Goal: Task Accomplishment & Management: Manage account settings

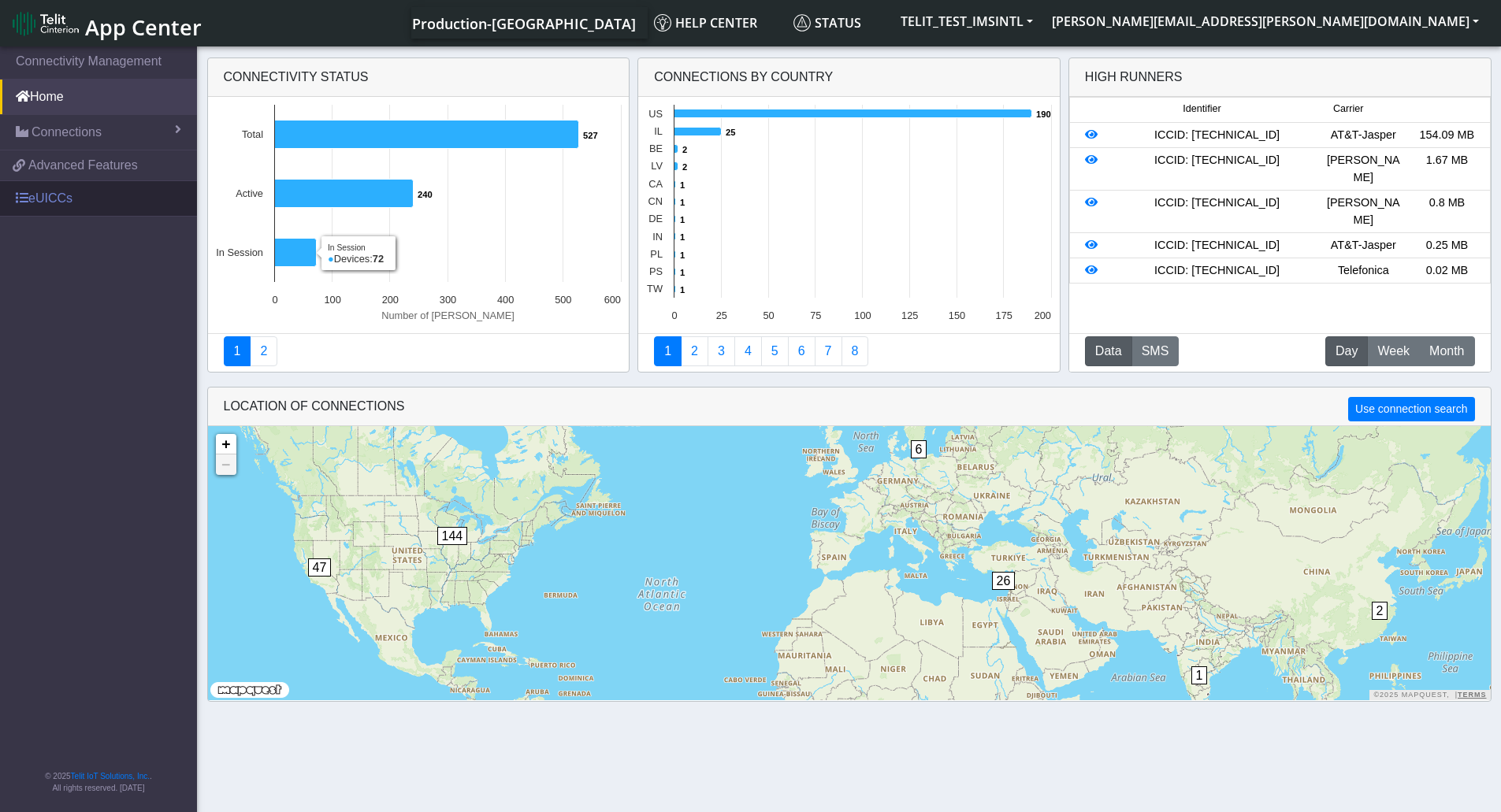
click at [53, 201] on link "eUICCs" at bounding box center [98, 198] width 197 height 34
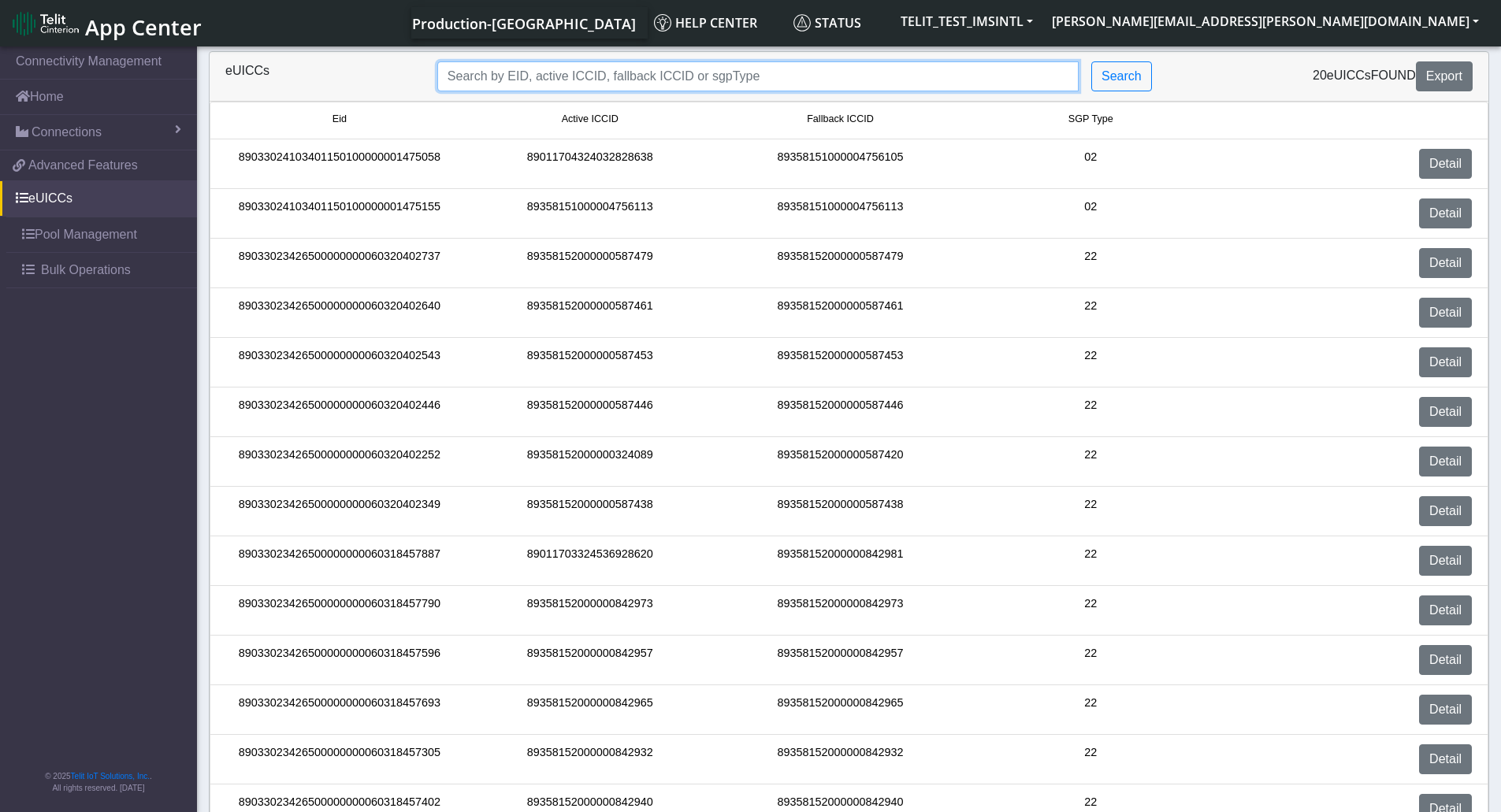
click at [922, 70] on input "Search..." at bounding box center [758, 76] width 642 height 30
paste input "89358152000000587438"
type input "89358152000000587438"
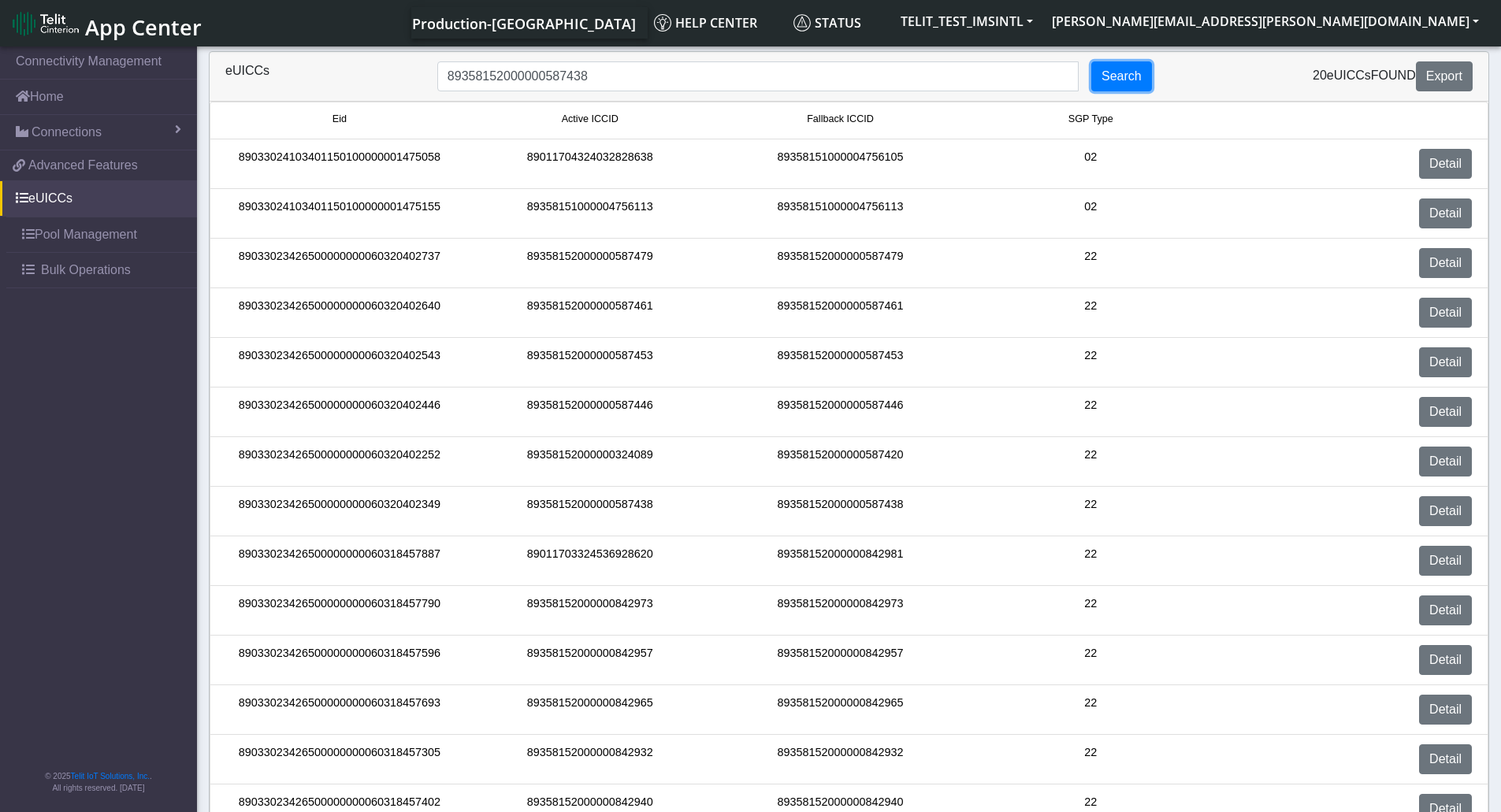
click at [1123, 74] on button "Search" at bounding box center [1121, 76] width 61 height 30
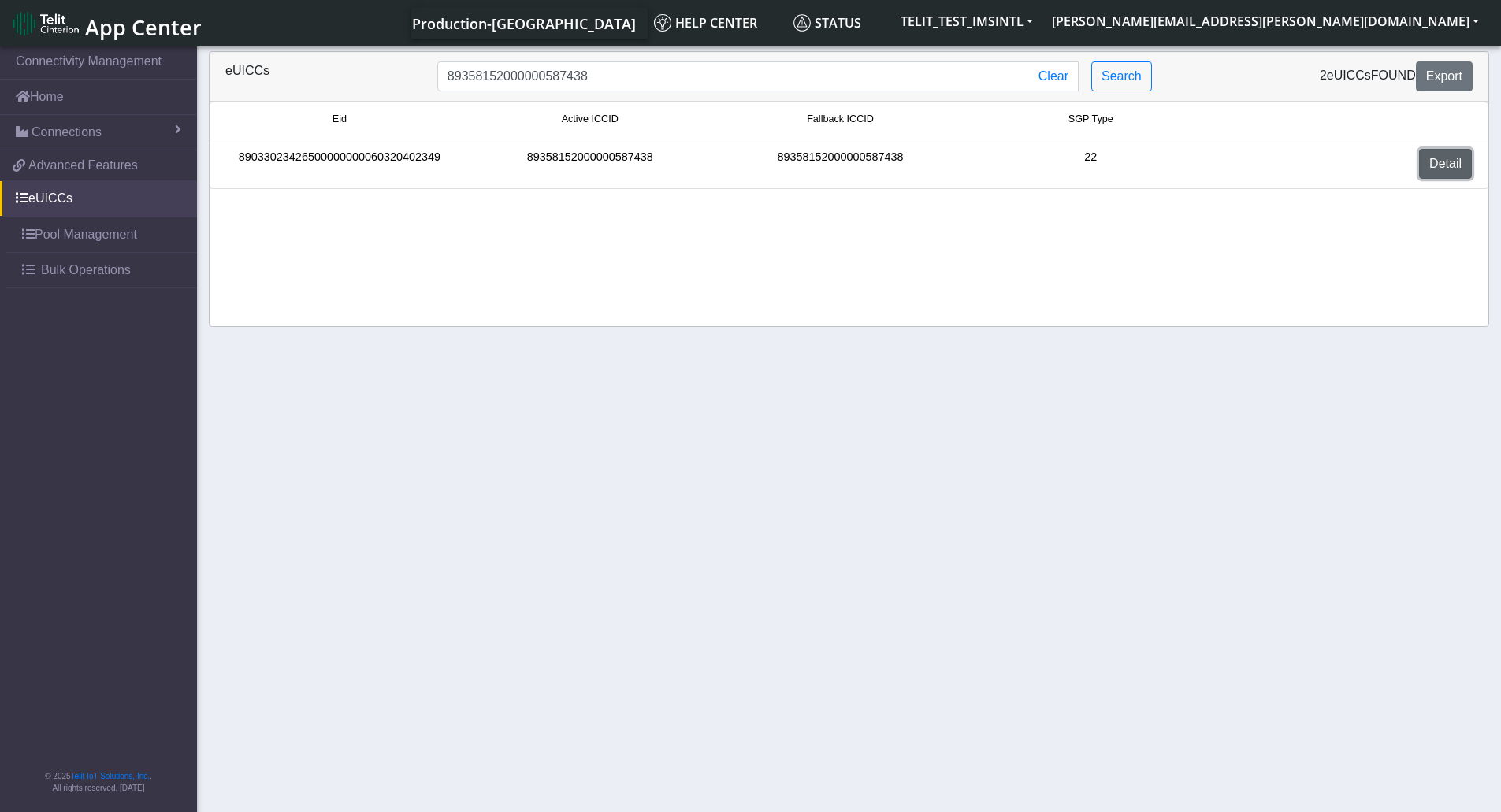
click at [1447, 169] on link "Detail" at bounding box center [1445, 164] width 53 height 30
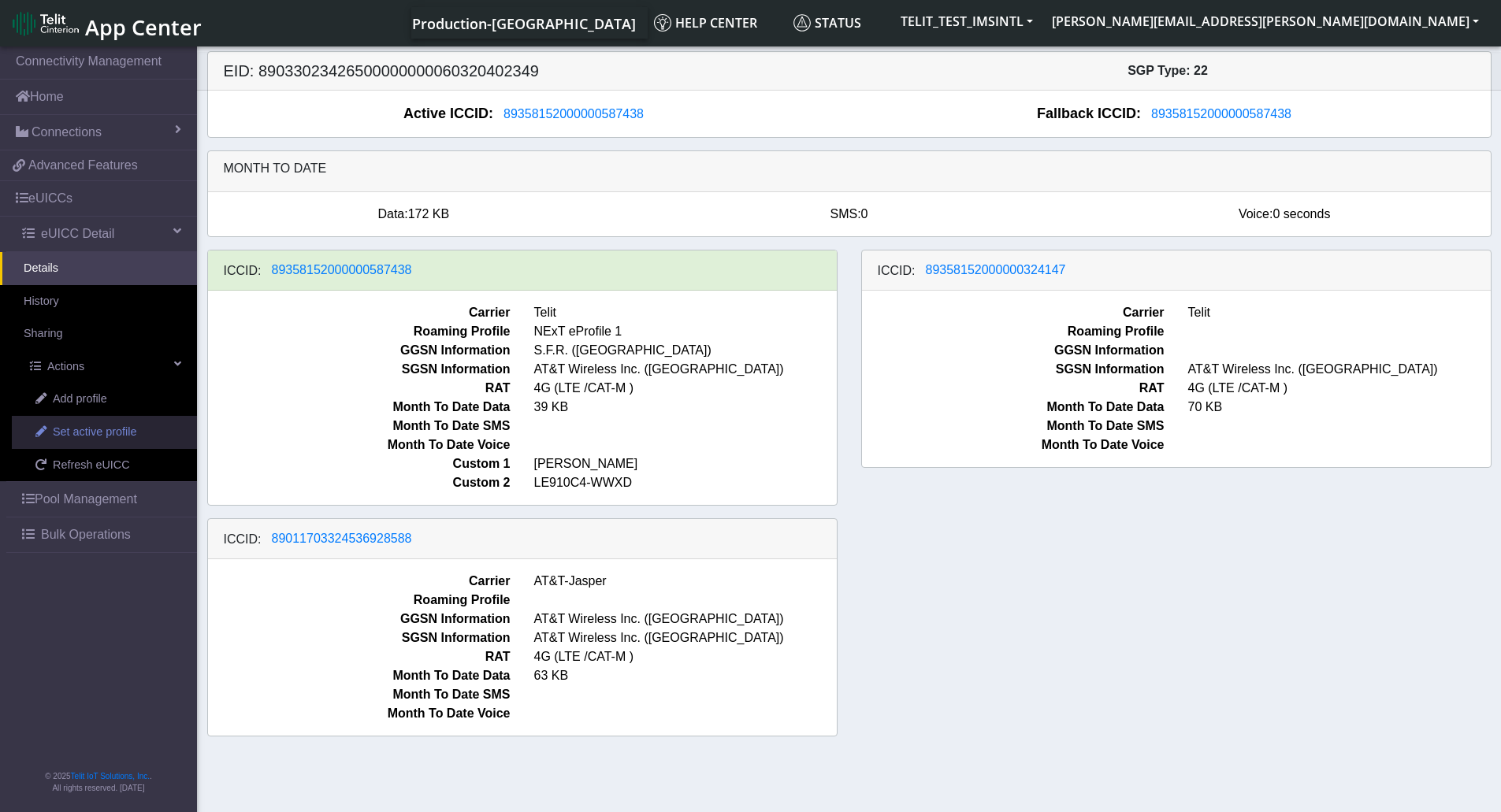
click at [70, 434] on span "Set active profile" at bounding box center [95, 432] width 84 height 18
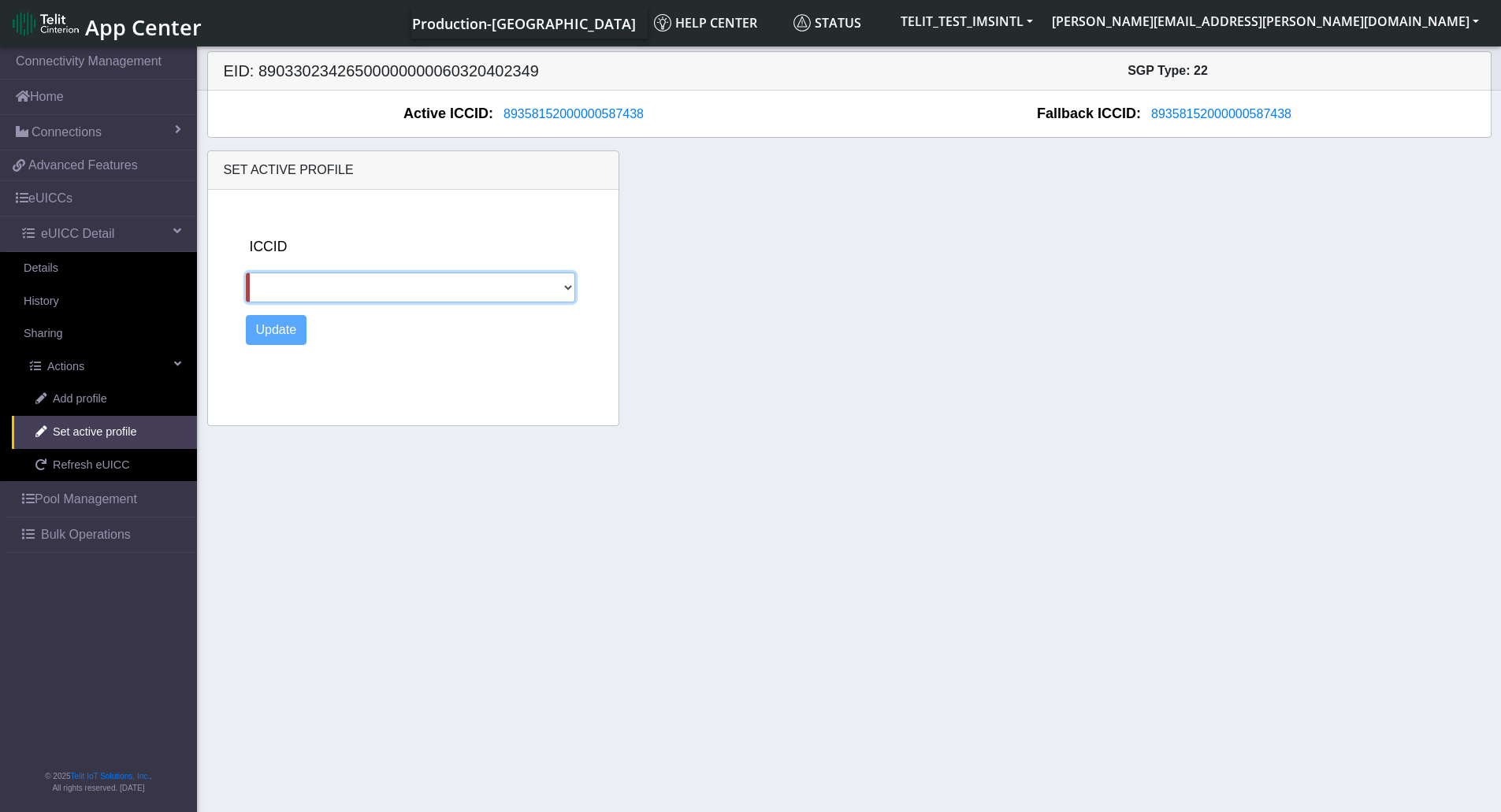
click at [330, 285] on select "89358152000000324147 89011703324536928588" at bounding box center [411, 288] width 330 height 30
select select "89358152000000324147"
click at [246, 273] on select "89358152000000324147 89011703324536928588" at bounding box center [411, 288] width 330 height 30
click at [269, 332] on button "Update" at bounding box center [276, 330] width 61 height 30
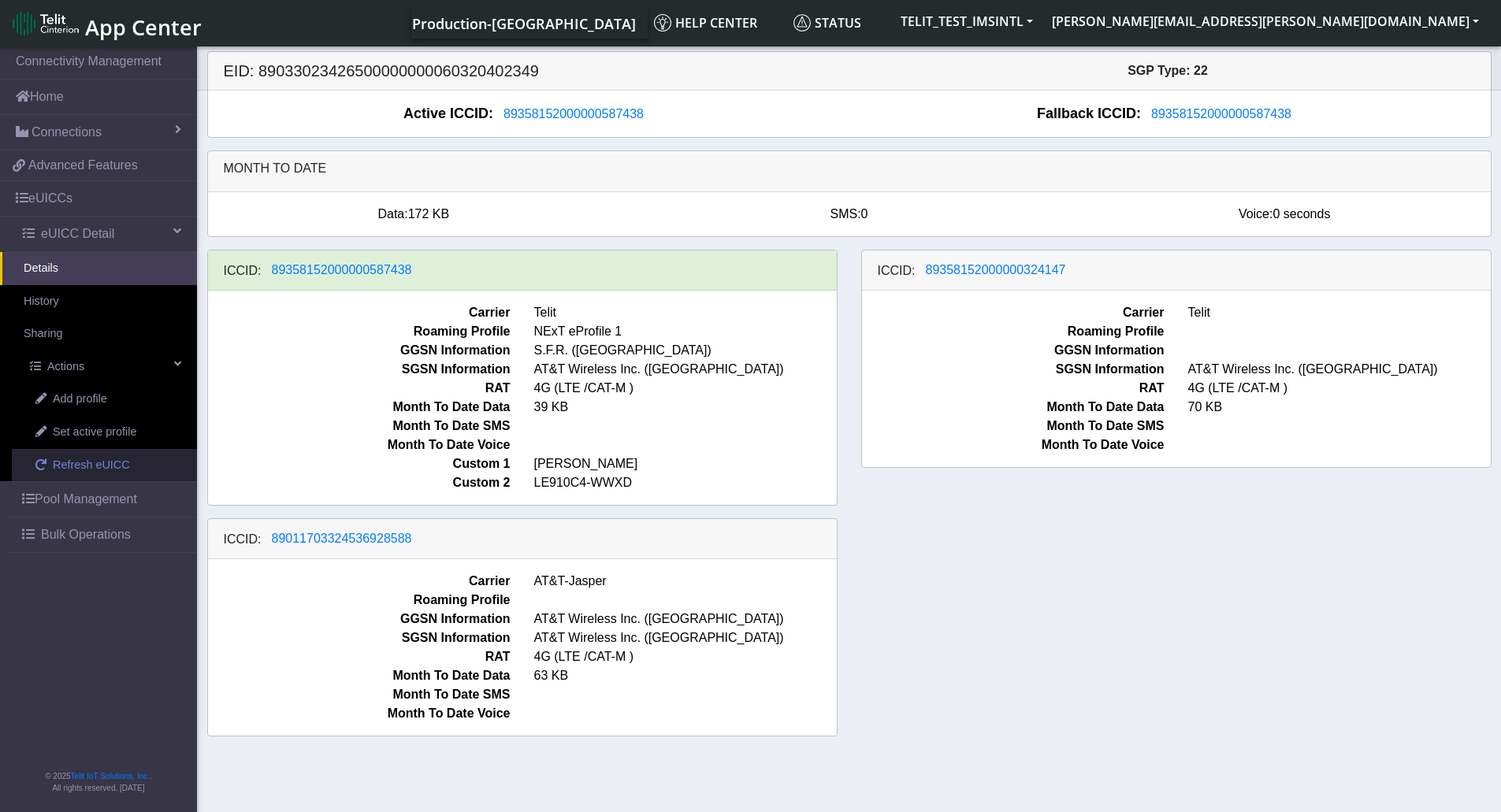
click at [83, 472] on span "Refresh eUICC" at bounding box center [91, 465] width 77 height 18
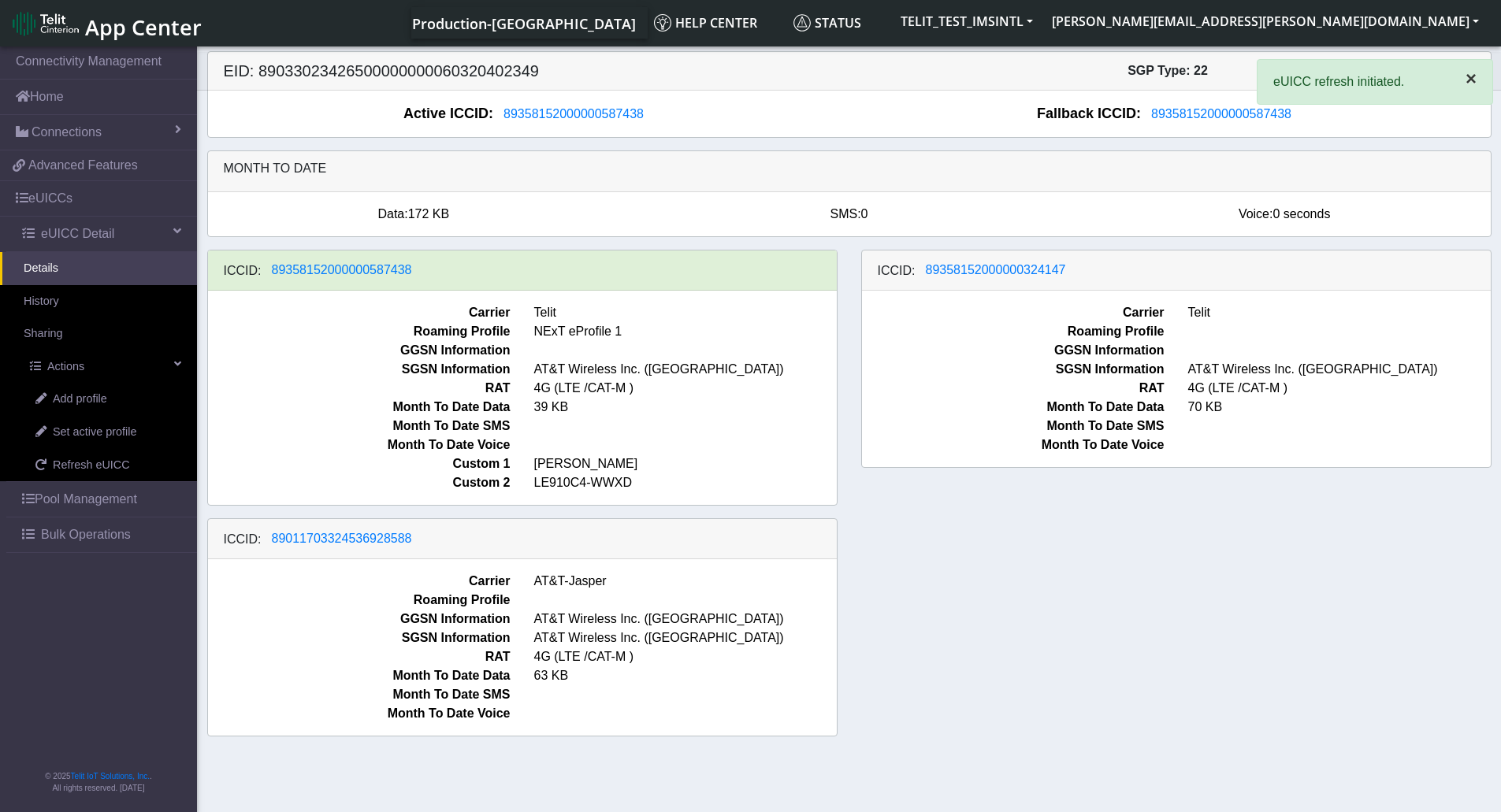
click at [1466, 84] on span "×" at bounding box center [1471, 78] width 11 height 21
click at [1159, 575] on div "ICCID: 89358152000000587438 Carrier Telit Roaming Profile NExT eProfile 1 GGSN …" at bounding box center [849, 499] width 1308 height 499
click at [1178, 610] on div "ICCID: [TECHNICAL_ID] Carrier Telit Roaming Profile NExT eProfile 1 GGSN Inform…" at bounding box center [849, 499] width 1308 height 499
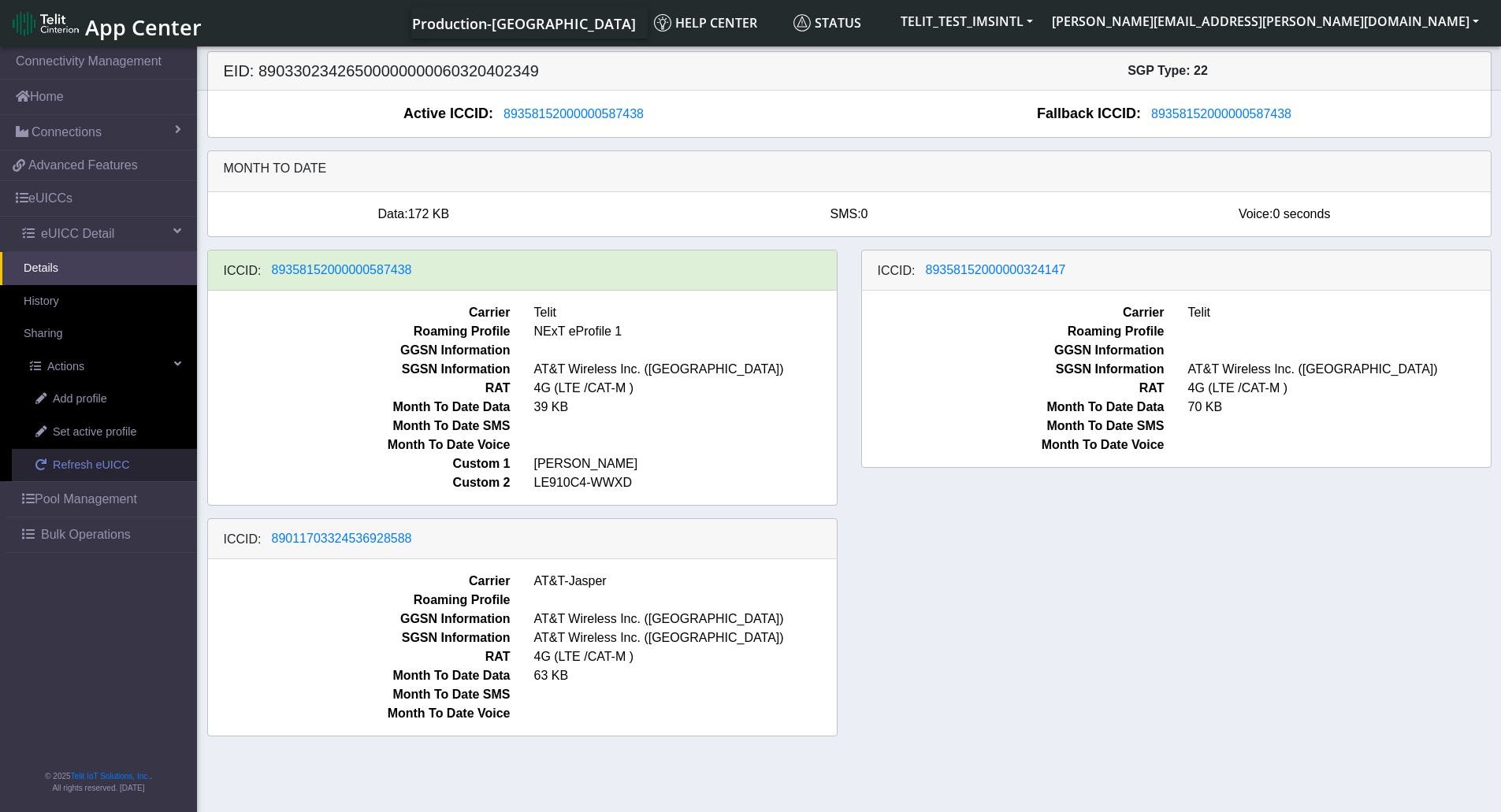
click at [92, 459] on span "Refresh eUICC" at bounding box center [91, 465] width 77 height 18
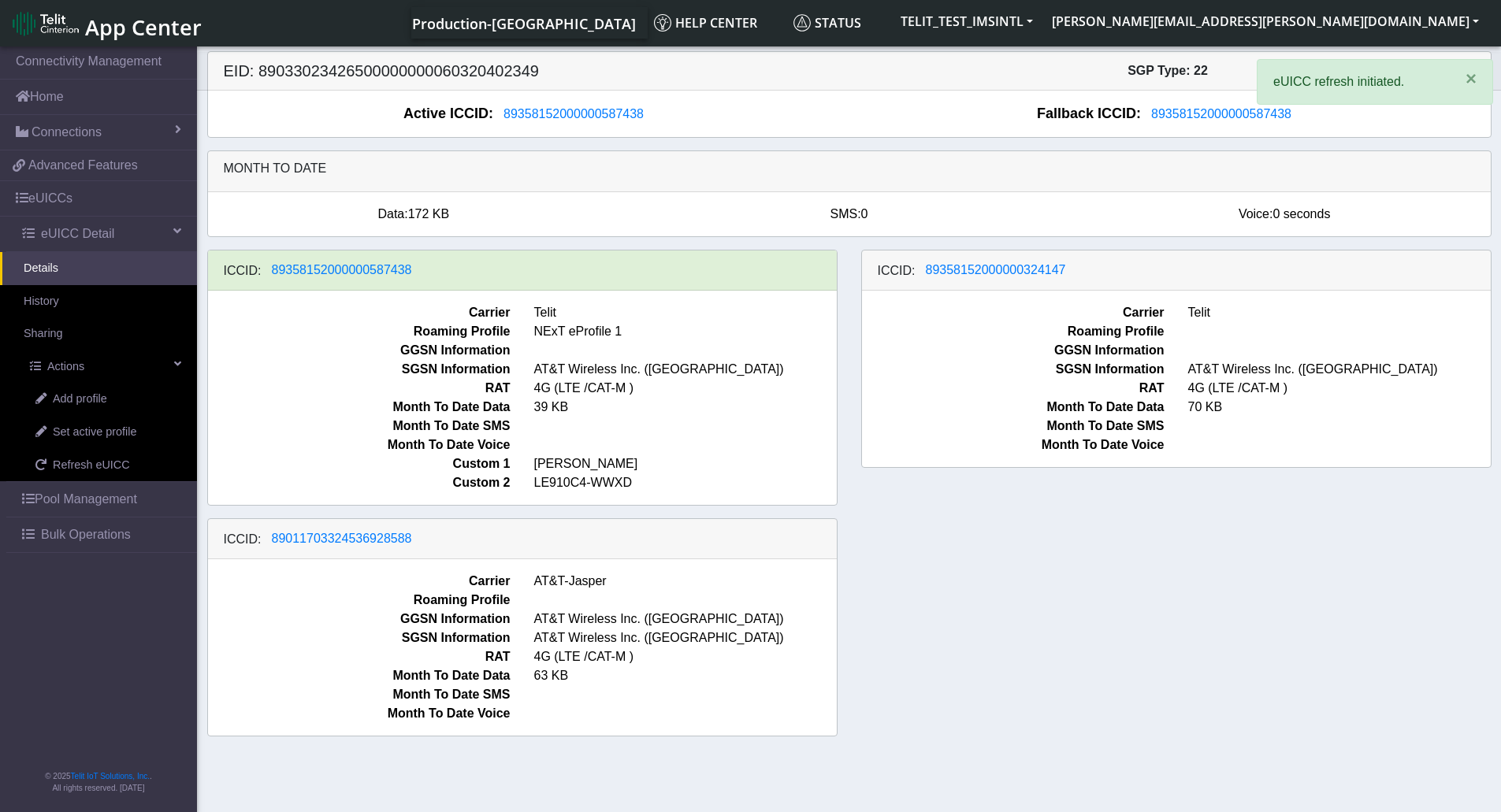
click at [1273, 590] on div "ICCID: [TECHNICAL_ID] Carrier Telit Roaming Profile NExT eProfile 1 GGSN Inform…" at bounding box center [849, 499] width 1308 height 499
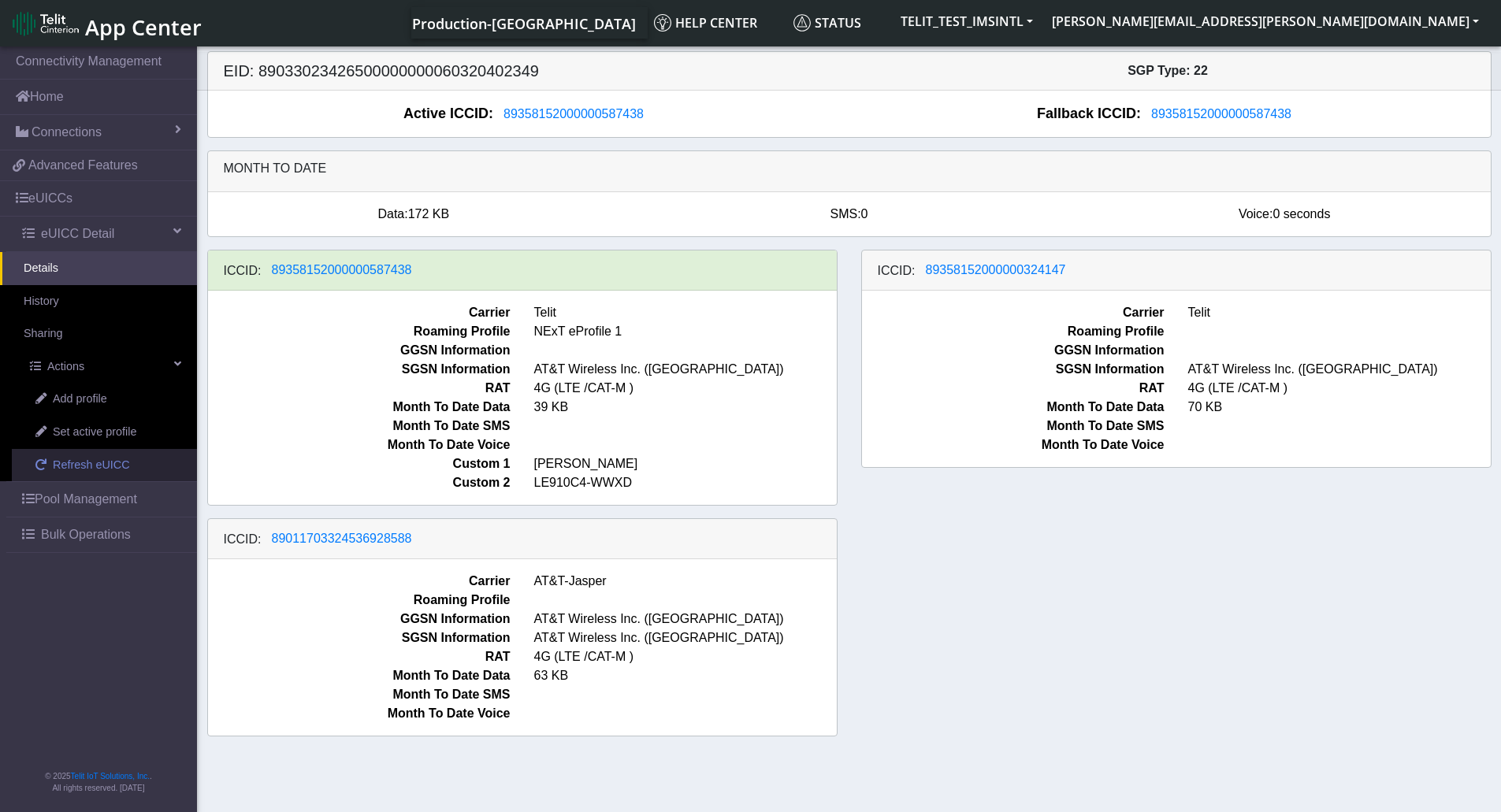
click at [76, 477] on link "Refresh eUICC" at bounding box center [104, 466] width 185 height 33
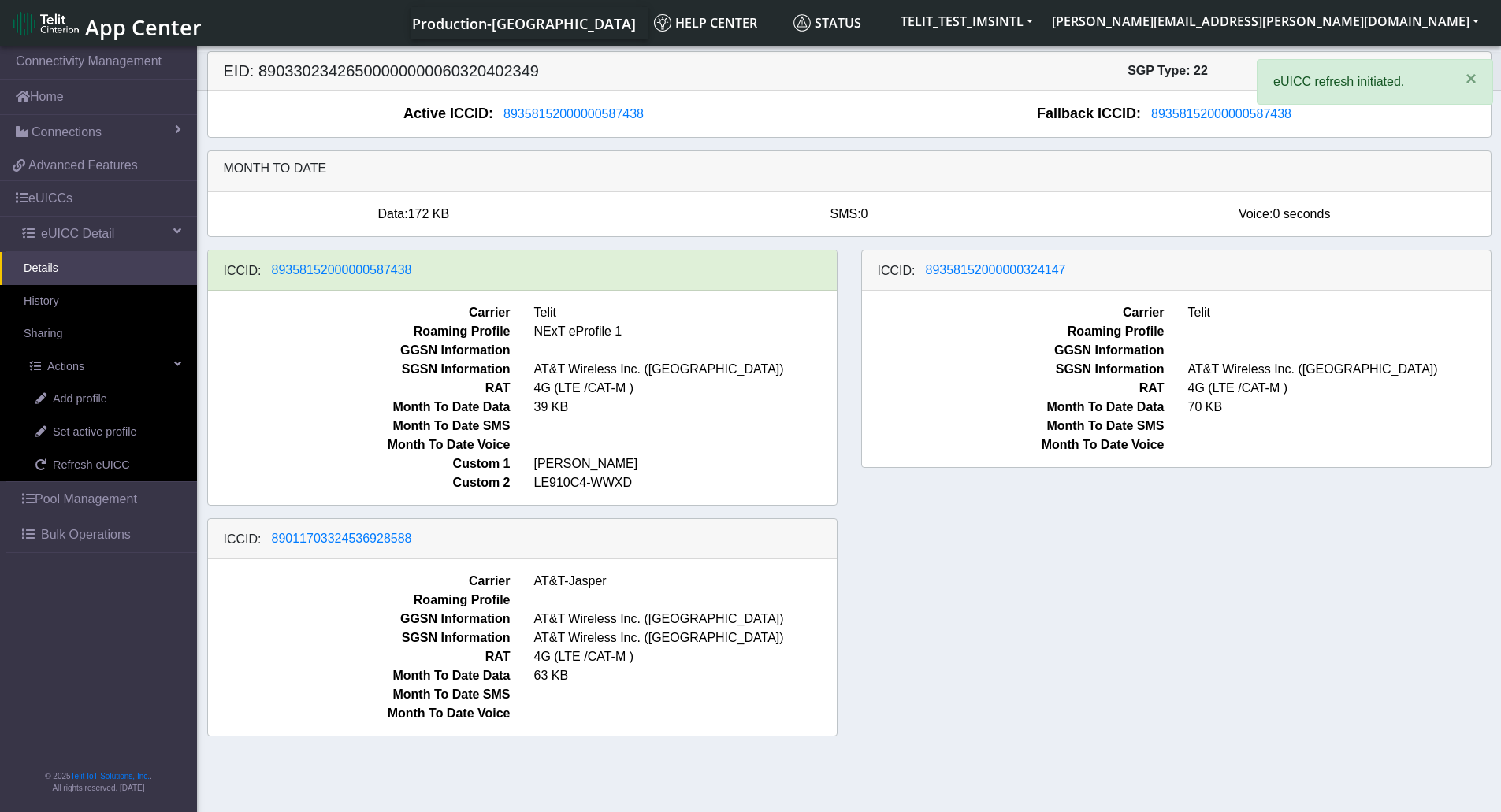
click at [1123, 588] on div "ICCID: [TECHNICAL_ID] Carrier Telit Roaming Profile NExT eProfile 1 GGSN Inform…" at bounding box center [849, 499] width 1308 height 499
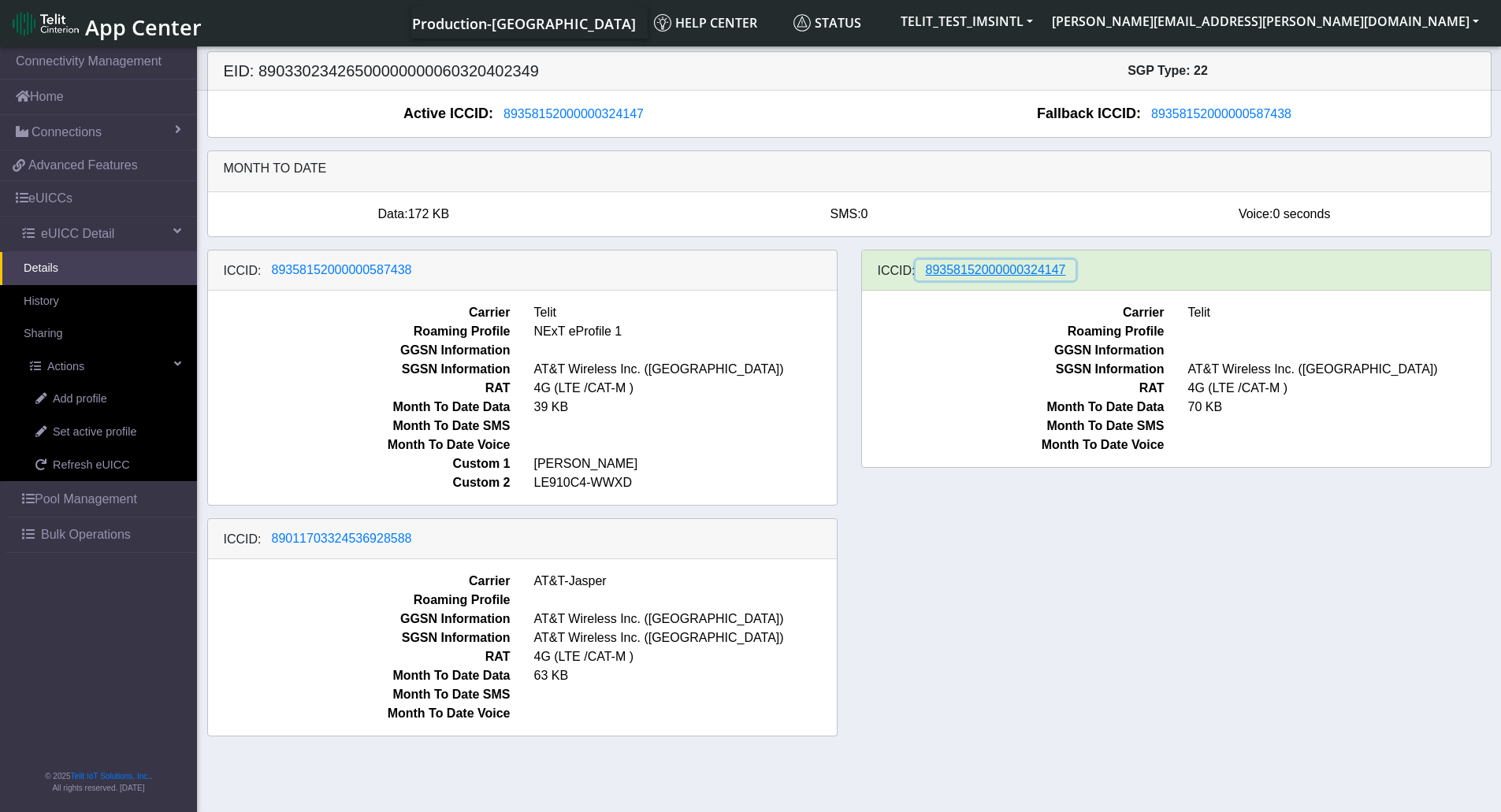
drag, startPoint x: 1068, startPoint y: 272, endPoint x: 919, endPoint y: 282, distance: 149.3
click at [919, 282] on div "ICCID: 89358152000000324147" at bounding box center [1176, 271] width 629 height 40
click at [114, 432] on span "Set active profile" at bounding box center [95, 432] width 84 height 18
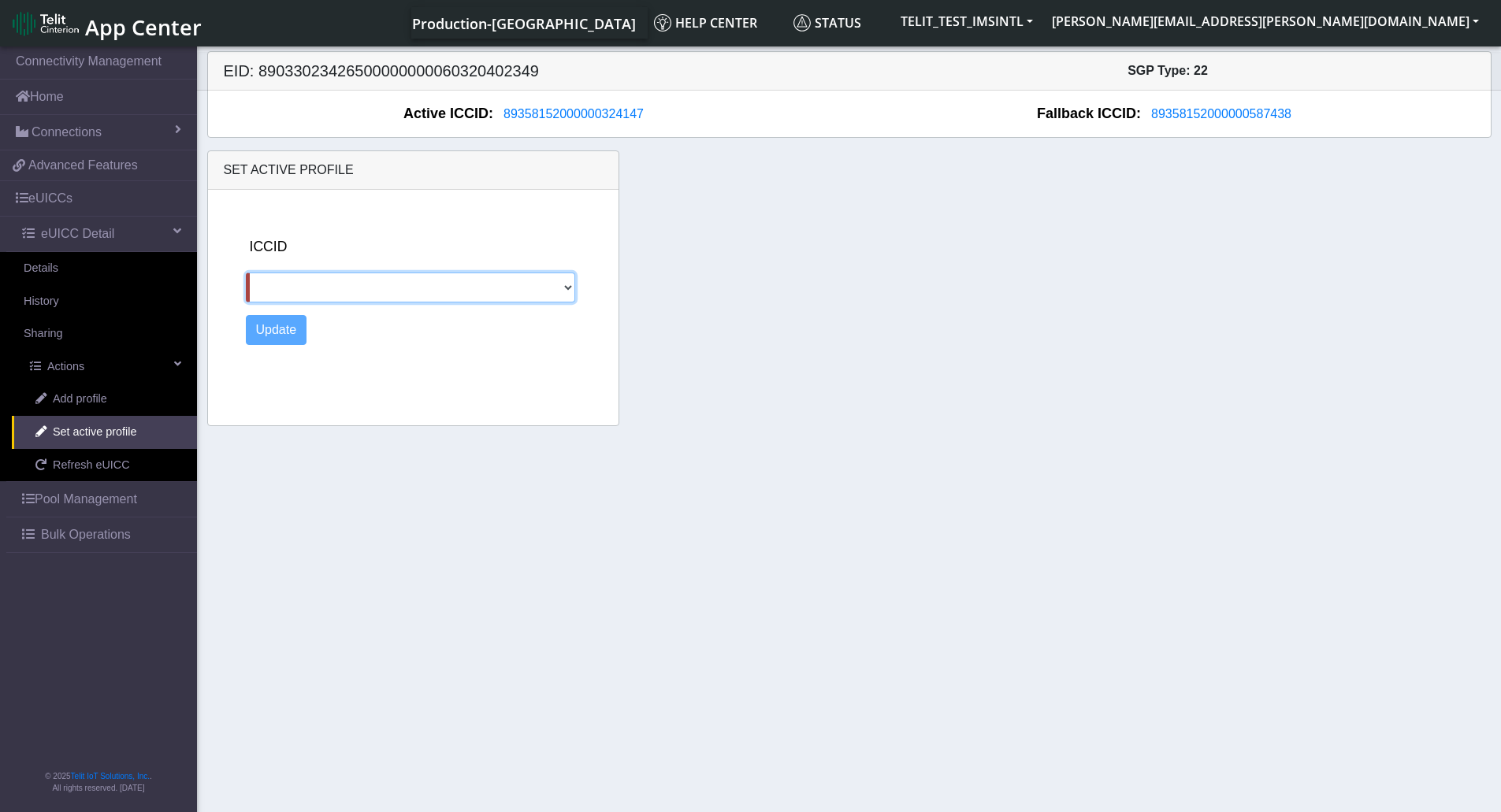
click at [404, 274] on select "89358152000000587438 89011703324536928588" at bounding box center [411, 288] width 330 height 30
select select "89011703324536928588"
click at [246, 273] on select "89358152000000587438 89011703324536928588" at bounding box center [411, 288] width 330 height 30
click at [291, 333] on button "Update" at bounding box center [276, 330] width 61 height 30
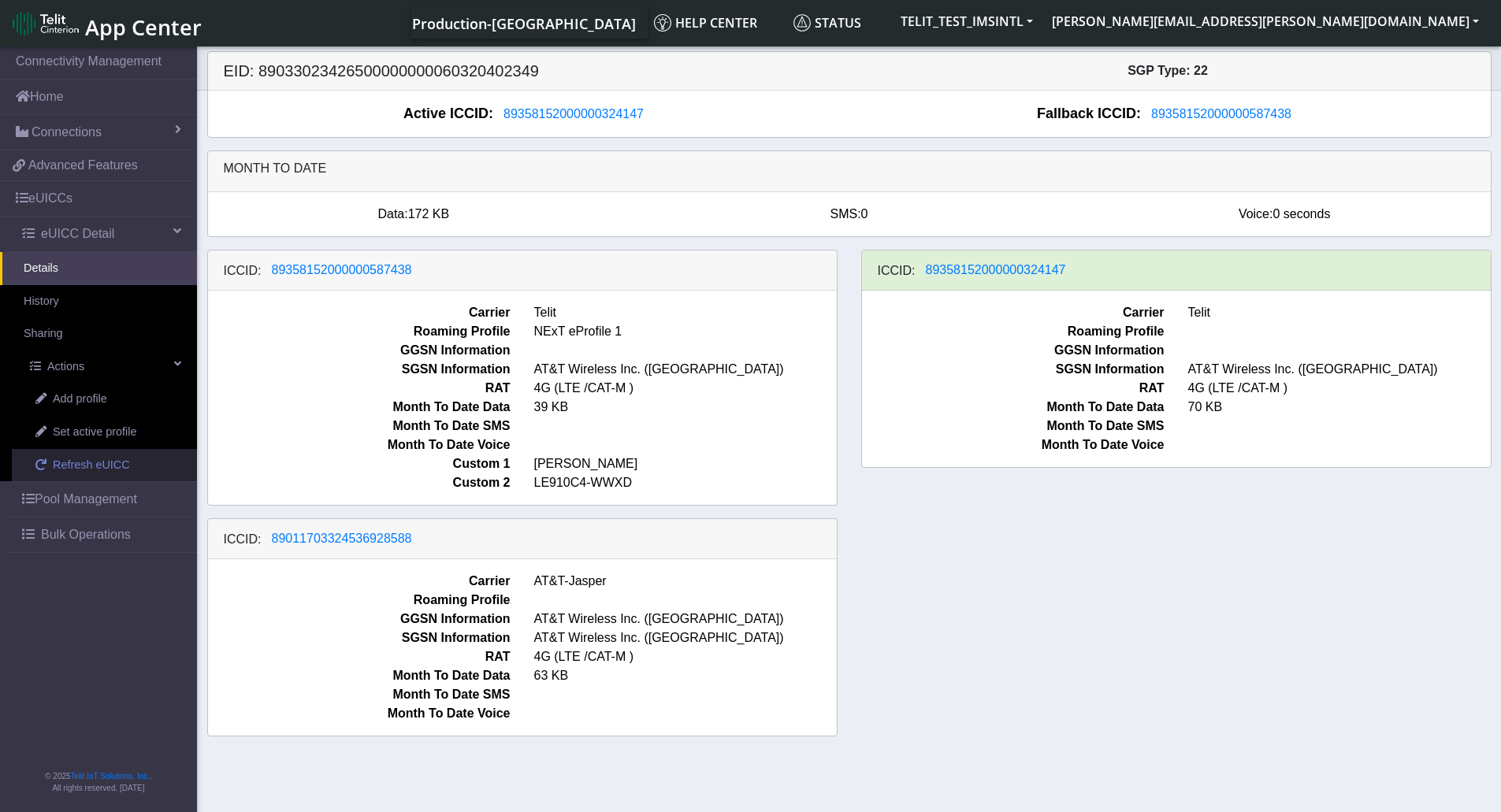
click at [126, 465] on link "Refresh eUICC" at bounding box center [104, 466] width 185 height 33
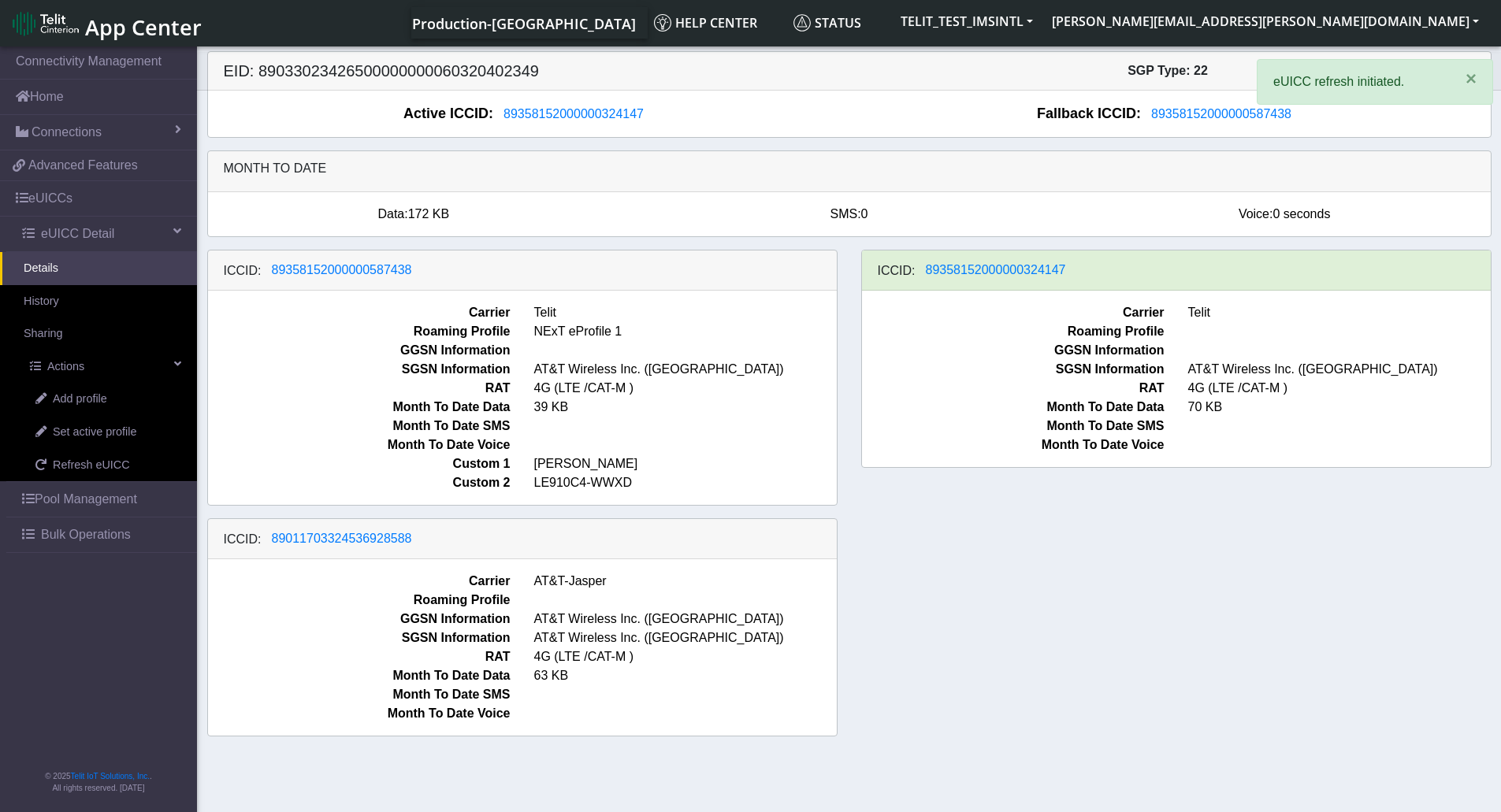
click at [1145, 558] on div "ICCID: 89358152000000587438 Carrier Telit Roaming Profile NExT eProfile 1 GGSN …" at bounding box center [849, 499] width 1308 height 499
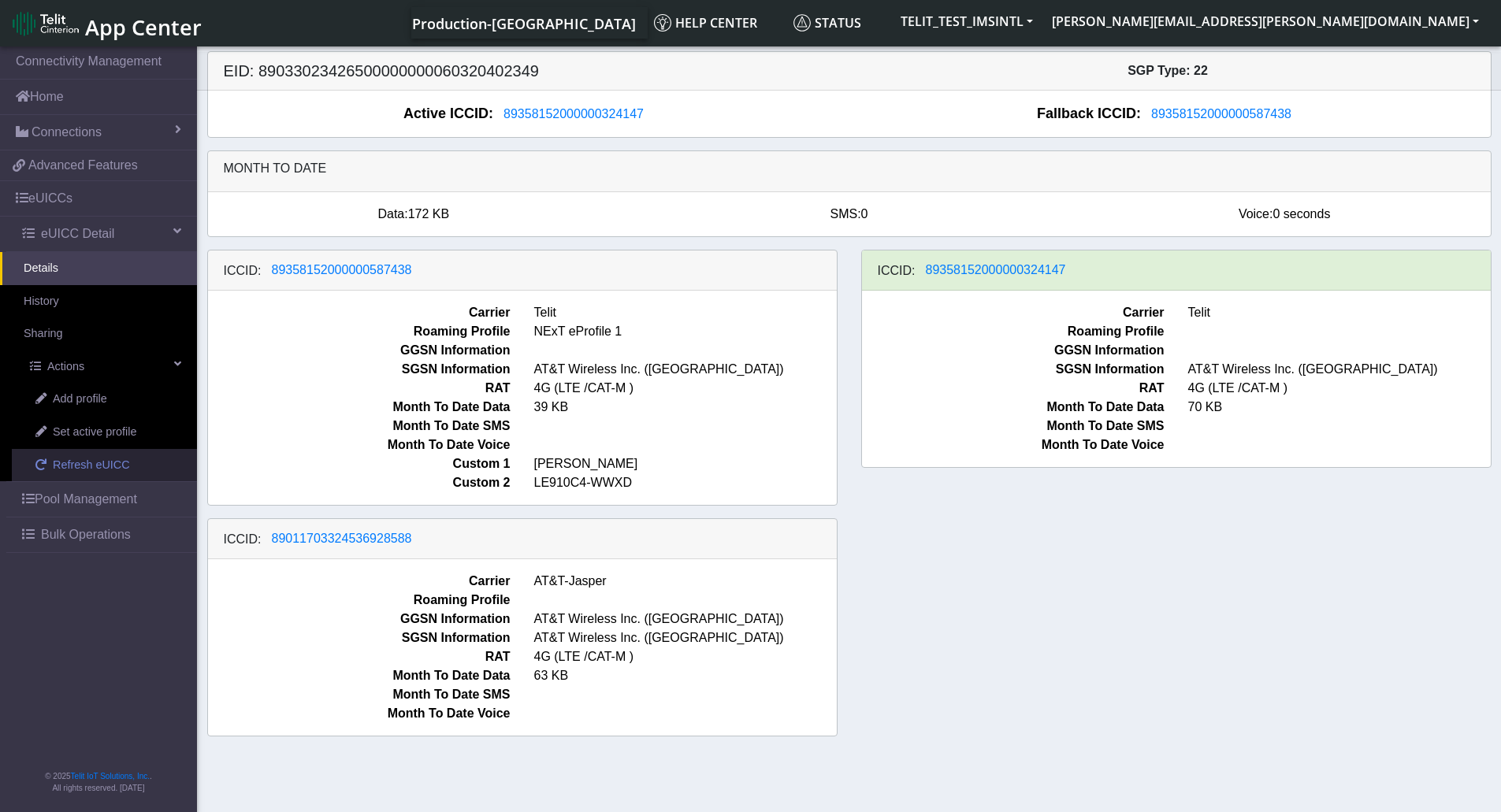
click at [101, 463] on span "Refresh eUICC" at bounding box center [91, 465] width 77 height 18
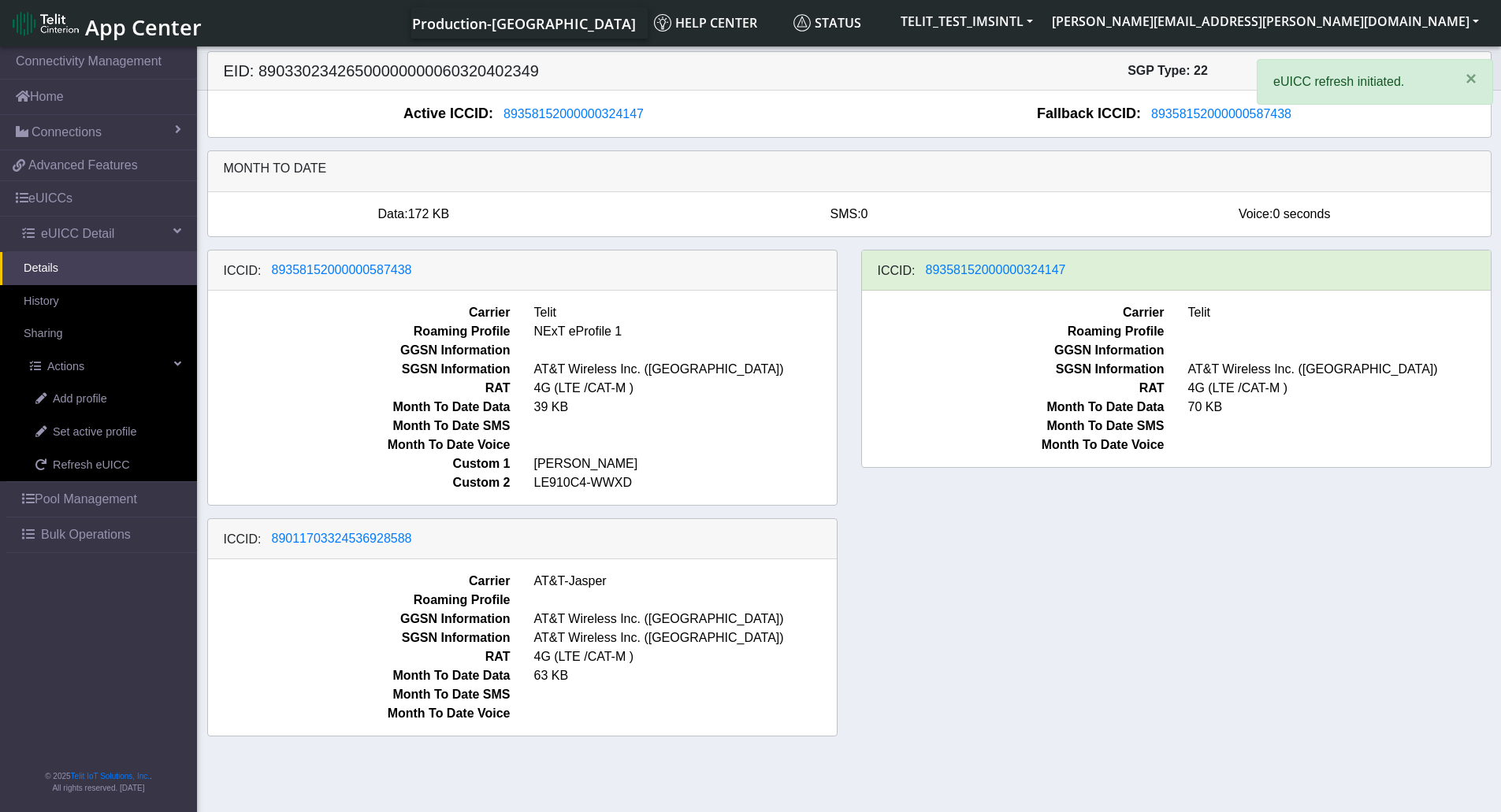
click at [1124, 566] on div "ICCID: 89358152000000587438 Carrier Telit Roaming Profile NExT eProfile 1 GGSN …" at bounding box center [849, 499] width 1308 height 499
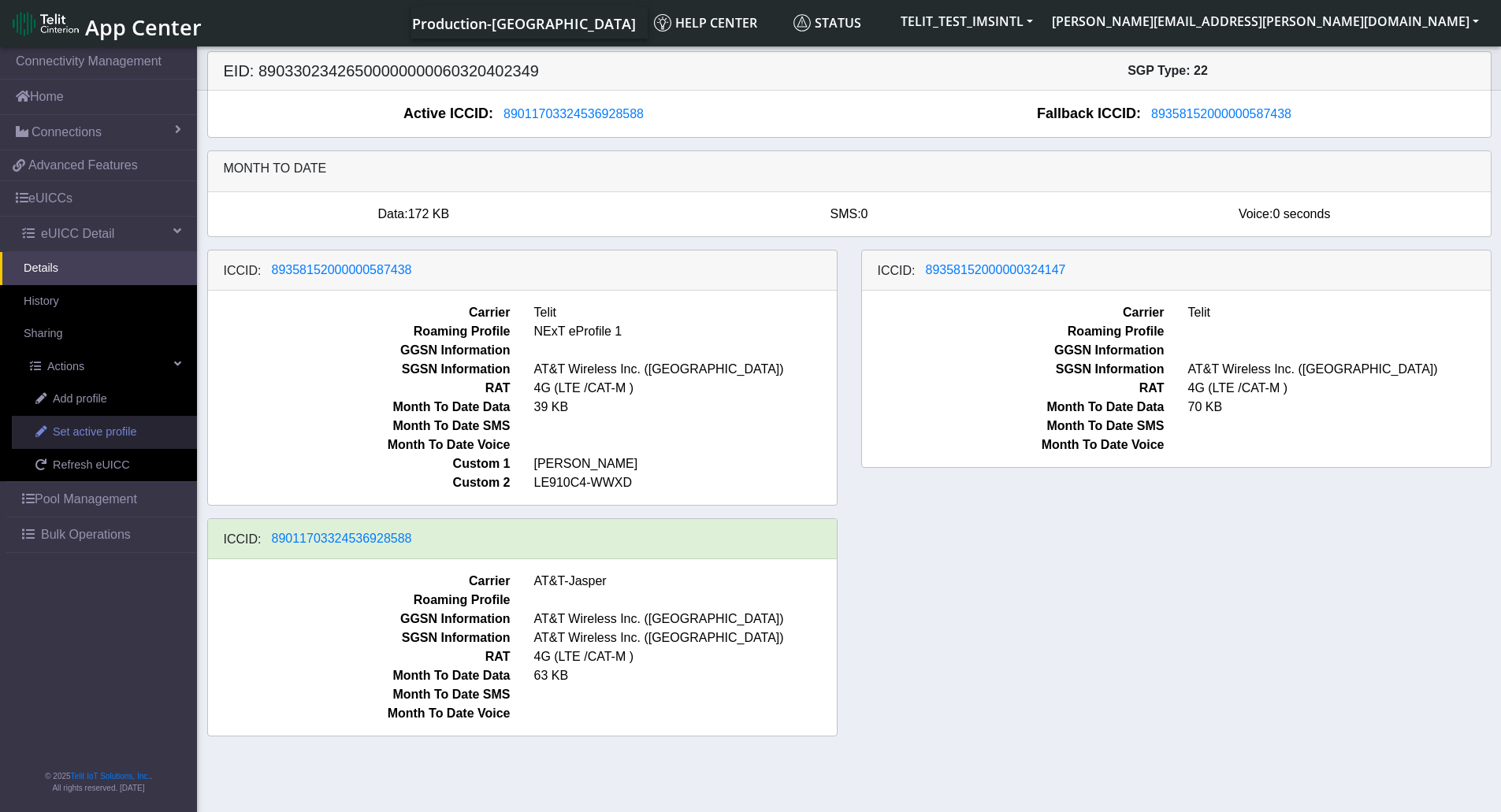
click at [104, 432] on span "Set active profile" at bounding box center [95, 432] width 84 height 18
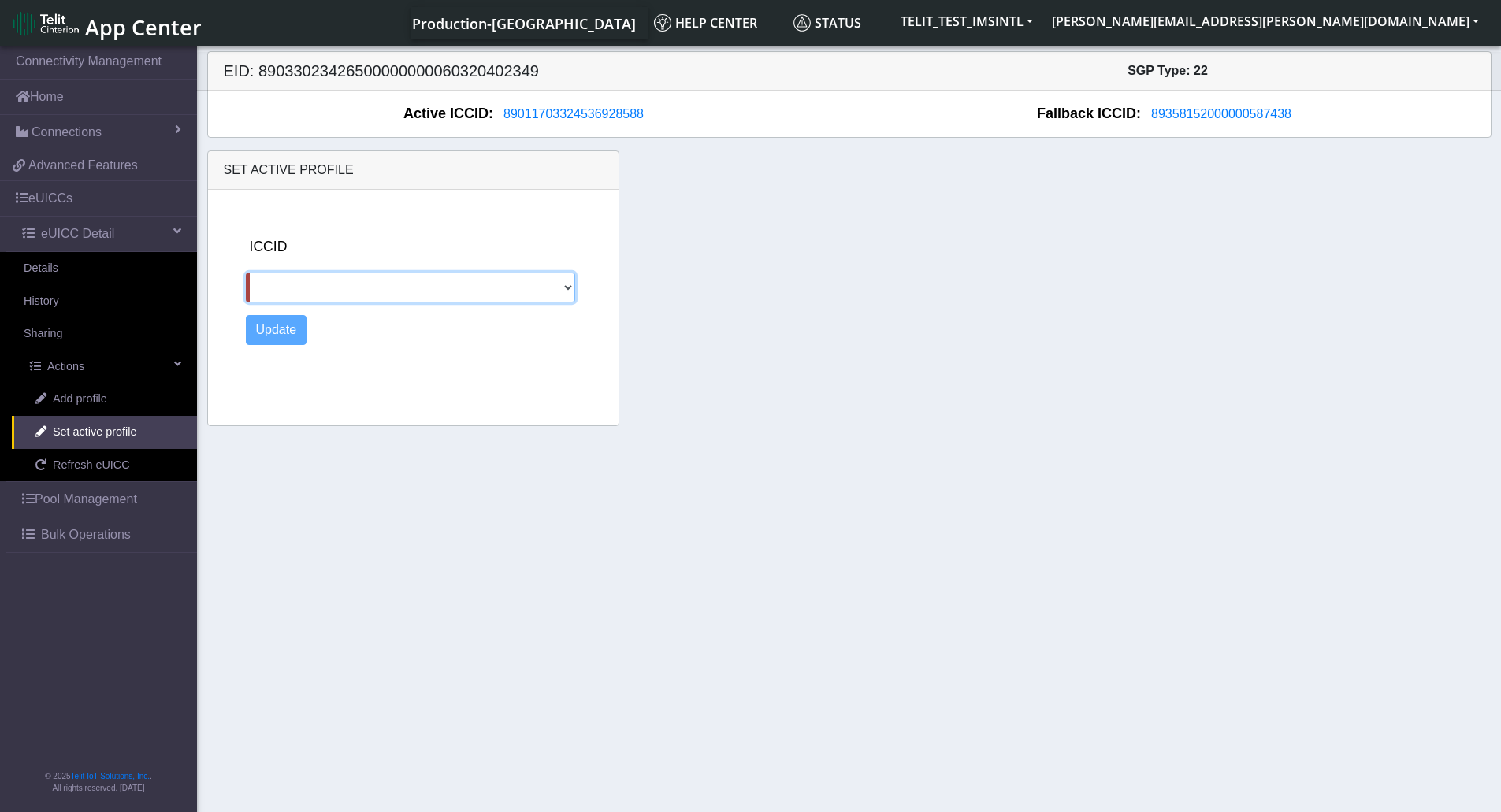
click at [318, 289] on select "89358152000000587438 89358152000000324147" at bounding box center [411, 288] width 330 height 30
select select "89358152000000587438"
click at [246, 273] on select "89358152000000587438 89358152000000324147" at bounding box center [411, 288] width 330 height 30
click at [263, 332] on button "Update" at bounding box center [276, 330] width 61 height 30
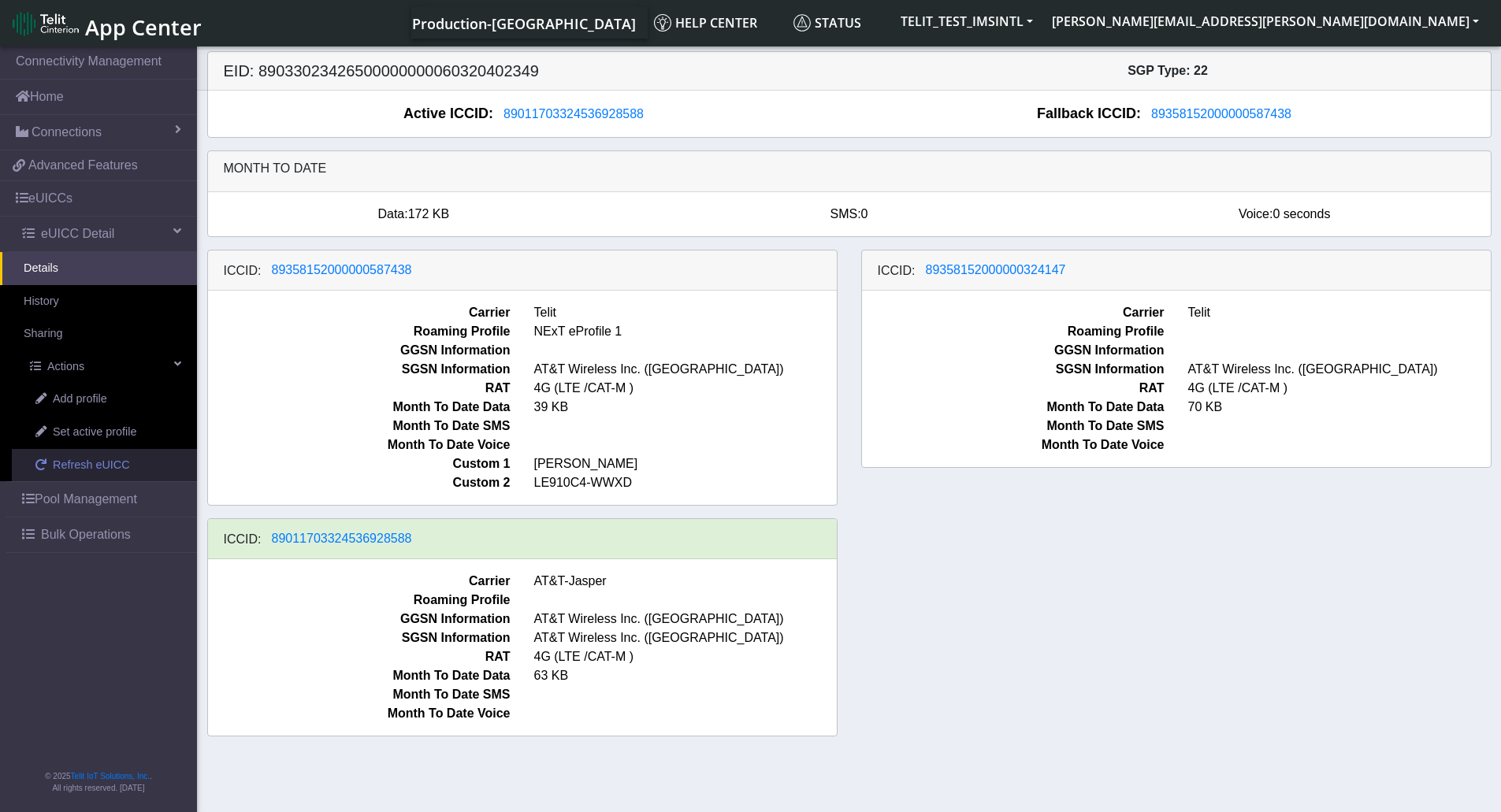
click at [115, 474] on link "Refresh eUICC" at bounding box center [104, 466] width 185 height 33
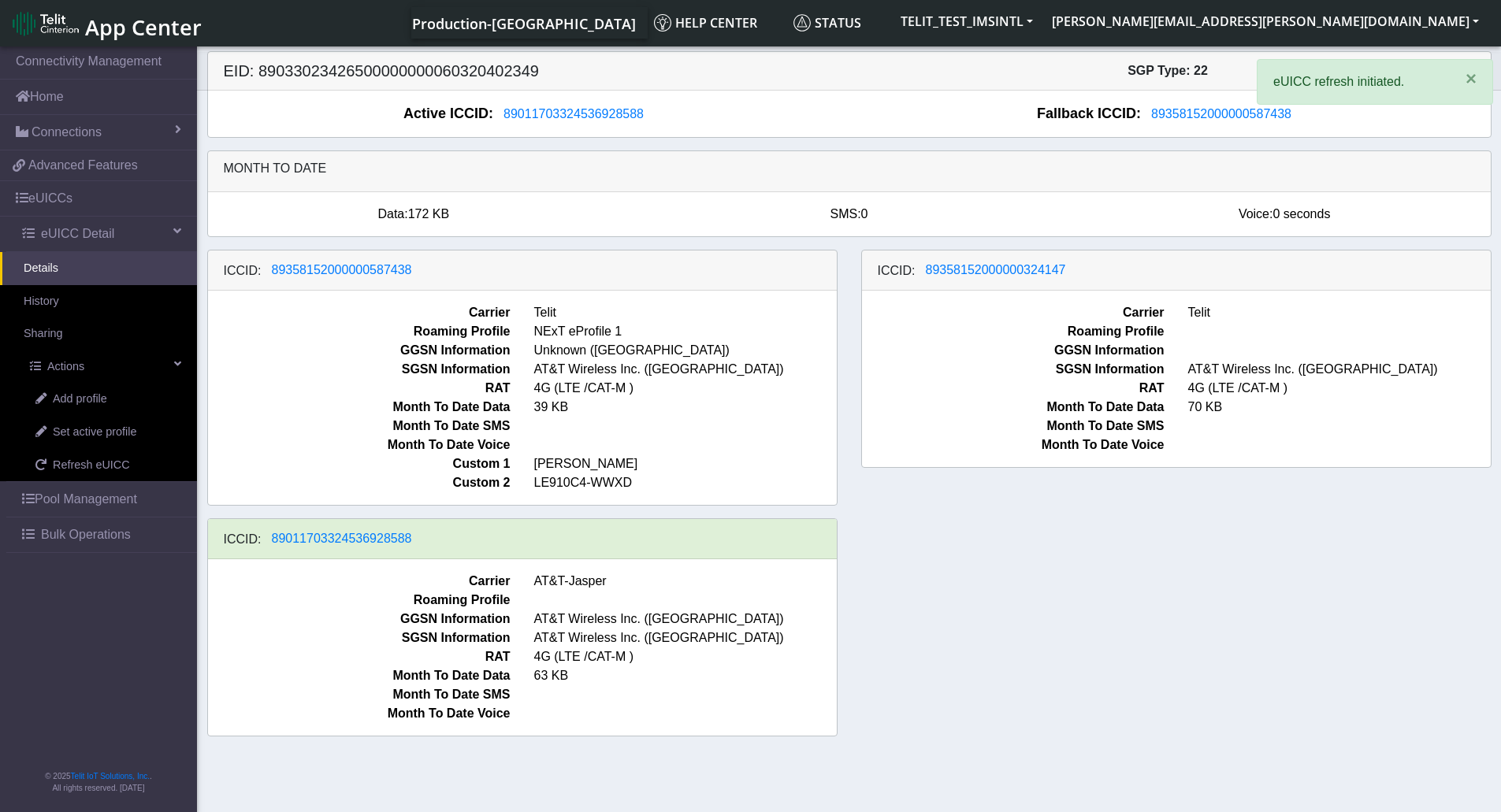
click at [966, 612] on div "ICCID: 89358152000000587438 Carrier Telit Roaming Profile NExT eProfile 1 GGSN …" at bounding box center [849, 499] width 1308 height 499
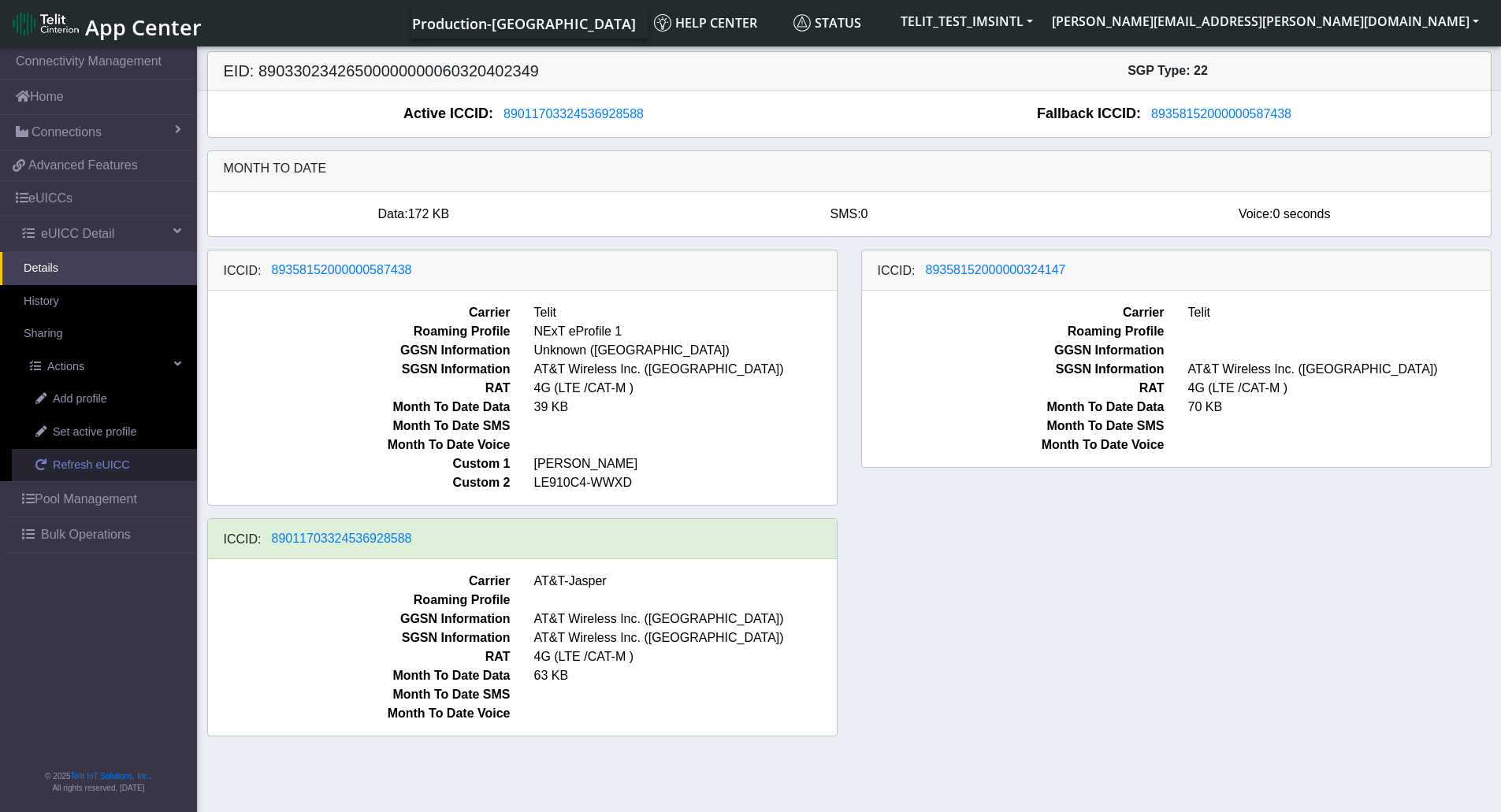
click at [134, 467] on link "Refresh eUICC" at bounding box center [104, 466] width 185 height 33
